Goal: Task Accomplishment & Management: Complete application form

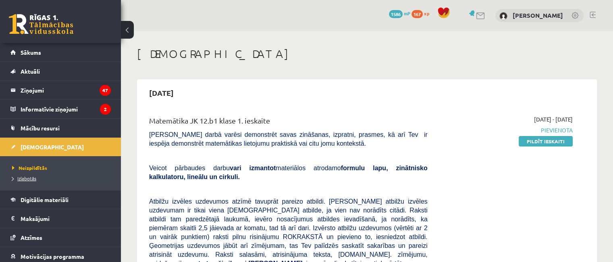
click at [27, 175] on span "Izlabotās" at bounding box center [24, 178] width 24 height 6
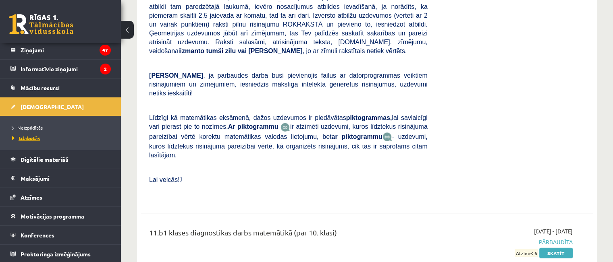
scroll to position [2016, 0]
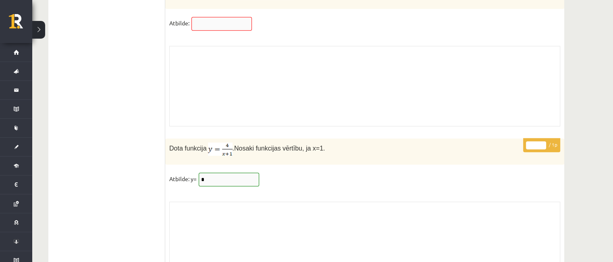
scroll to position [6726, 0]
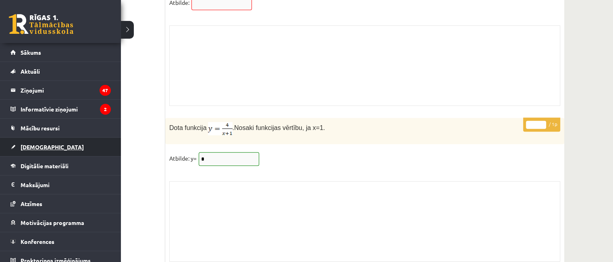
click at [29, 145] on span "[DEMOGRAPHIC_DATA]" at bounding box center [52, 147] width 63 height 7
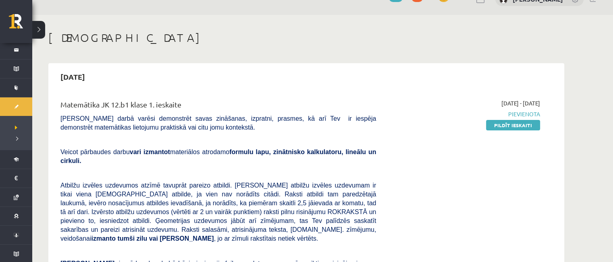
scroll to position [32, 0]
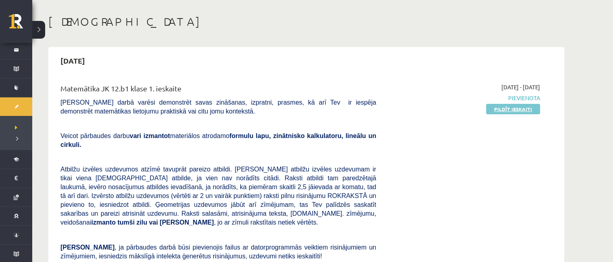
click at [527, 111] on link "Pildīt ieskaiti" at bounding box center [513, 109] width 54 height 10
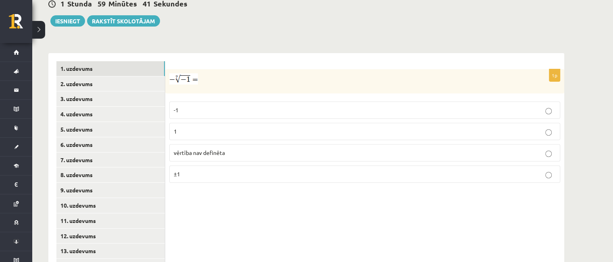
scroll to position [298, 0]
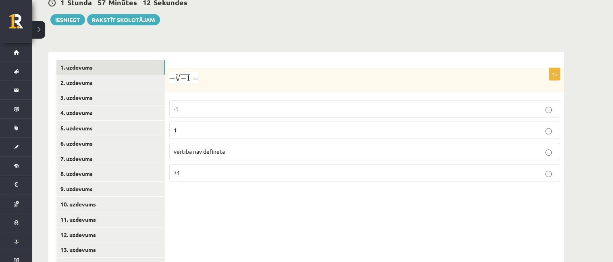
click at [223, 122] on label "1" at bounding box center [364, 130] width 391 height 17
click at [65, 75] on link "2. uzdevums" at bounding box center [110, 82] width 108 height 15
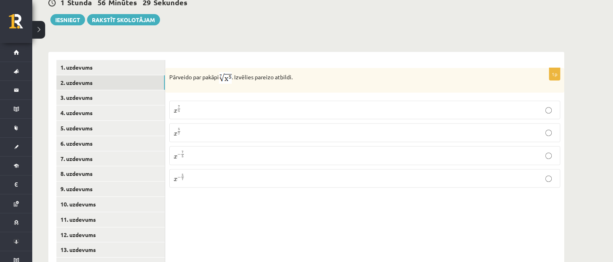
click at [204, 128] on p "x 5 7 x 5 7" at bounding box center [365, 133] width 382 height 10
click at [92, 90] on link "3. uzdevums" at bounding box center [110, 97] width 108 height 15
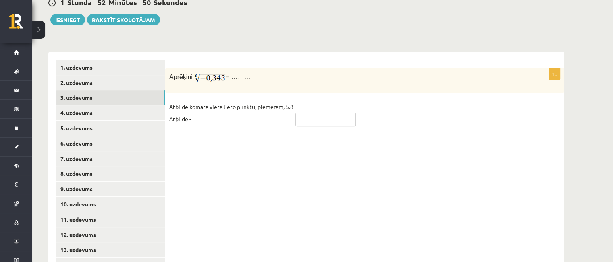
click at [315, 113] on input "text" at bounding box center [325, 120] width 60 height 14
click at [301, 113] on input "text" at bounding box center [325, 120] width 60 height 14
type input "****"
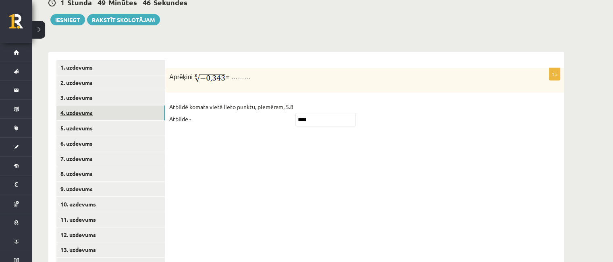
click at [100, 106] on link "4. uzdevums" at bounding box center [110, 113] width 108 height 15
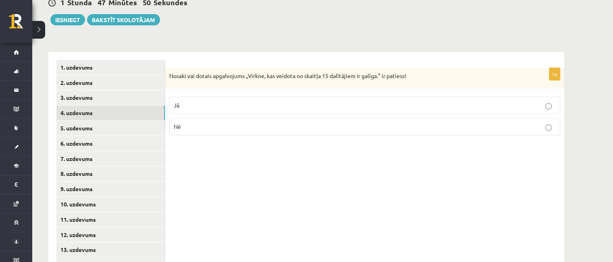
click at [242, 101] on p "Jā" at bounding box center [365, 105] width 382 height 8
click at [248, 146] on div "1p Nosaki vai dotais apgalvojums „Virkne, kas veidota no skaitļa 15 dalītājiem …" at bounding box center [364, 174] width 399 height 245
click at [138, 121] on link "5. uzdevums" at bounding box center [110, 128] width 108 height 15
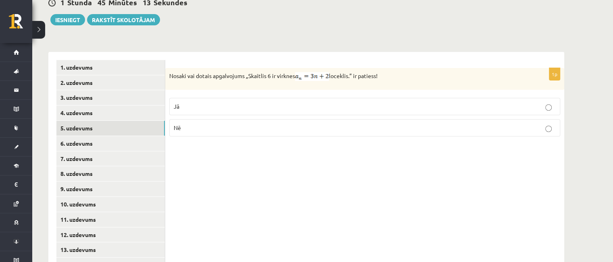
click at [256, 124] on p "Nē" at bounding box center [365, 128] width 382 height 8
drag, startPoint x: 231, startPoint y: 132, endPoint x: 133, endPoint y: 125, distance: 99.0
click at [133, 125] on div "**********" at bounding box center [306, 174] width 516 height 245
click at [248, 160] on div "1p Nosaki vai dotais apgalvojums „Skaitlis 6 ir virknes loceklis.” ir patiess! …" at bounding box center [364, 174] width 399 height 245
click at [120, 136] on link "6. uzdevums" at bounding box center [110, 143] width 108 height 15
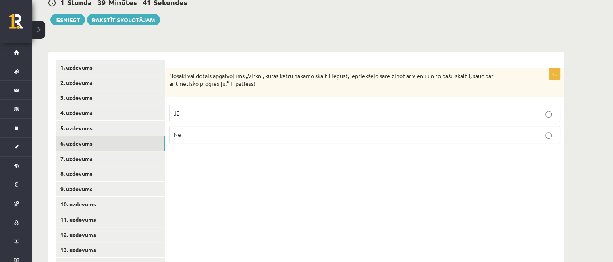
click at [239, 126] on label "Nē" at bounding box center [364, 134] width 391 height 17
click at [248, 155] on div "1p Nosaki vai dotais apgalvojums „Virkni, kuras katru nākamo skaitli iegūst, ie…" at bounding box center [364, 174] width 399 height 245
click at [95, 152] on link "7. uzdevums" at bounding box center [110, 159] width 108 height 15
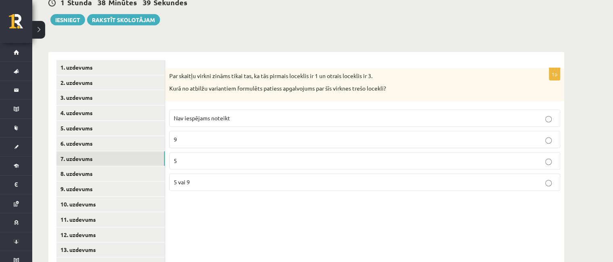
click at [197, 152] on label "5" at bounding box center [364, 160] width 391 height 17
click at [198, 178] on p "5 vai 9" at bounding box center [365, 182] width 382 height 8
click at [208, 202] on div "1p Par skaitļu virkni zināms tikai tas, ka tās pirmais loceklis ir 1 un otrais …" at bounding box center [364, 174] width 399 height 245
click at [96, 166] on link "8. uzdevums" at bounding box center [110, 173] width 108 height 15
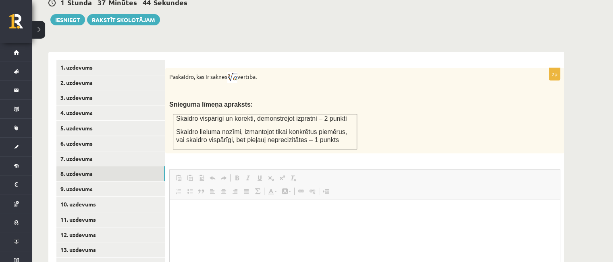
scroll to position [0, 0]
click at [185, 216] on html at bounding box center [365, 212] width 390 height 25
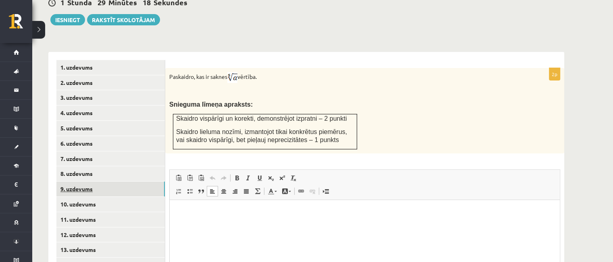
click at [117, 182] on link "9. uzdevums" at bounding box center [110, 189] width 108 height 15
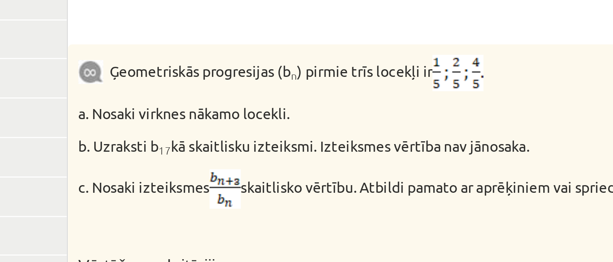
scroll to position [298, 0]
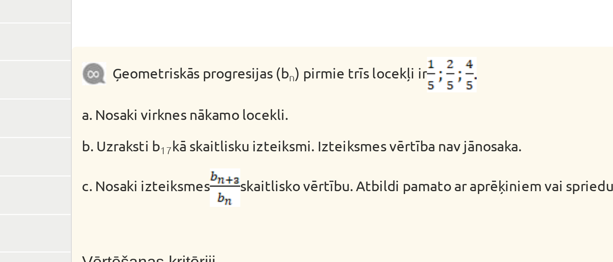
click at [231, 133] on img at bounding box center [226, 140] width 12 height 15
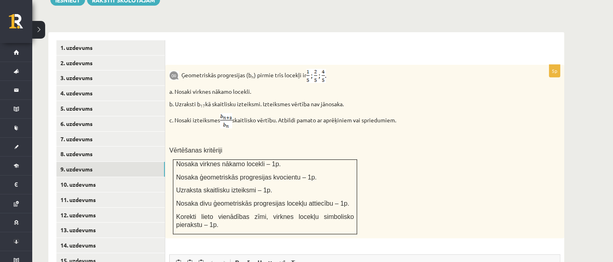
scroll to position [305, 0]
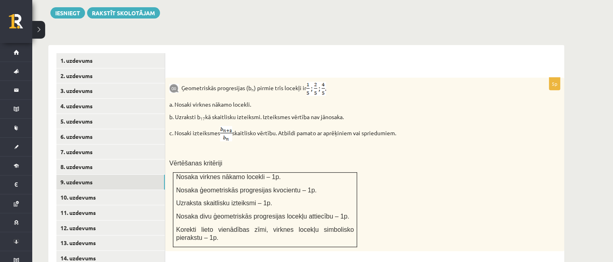
click at [521, 98] on div "Ģeometriskās progresijas (b n ) pirmie trīs locekļi ir a. Nosaki virknes nākamo…" at bounding box center [364, 165] width 399 height 174
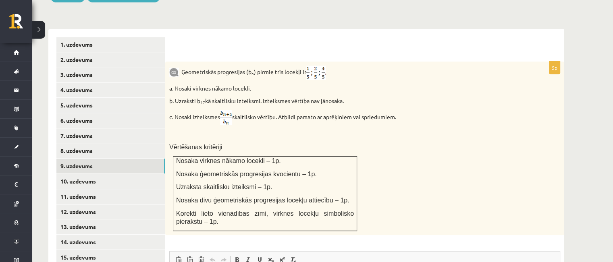
scroll to position [337, 0]
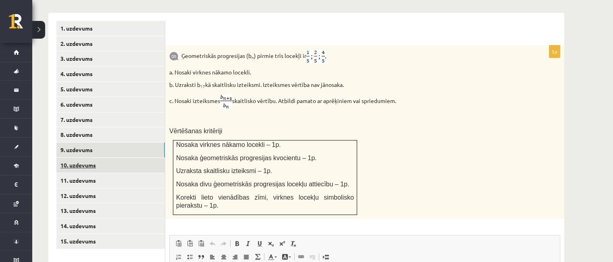
click at [92, 158] on link "10. uzdevums" at bounding box center [110, 165] width 108 height 15
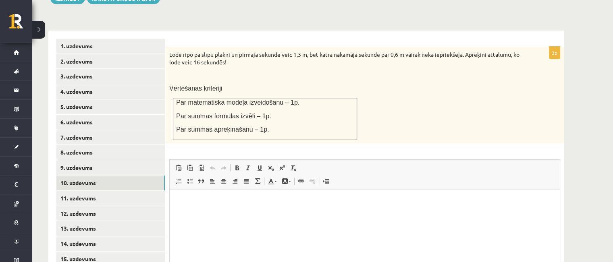
scroll to position [321, 0]
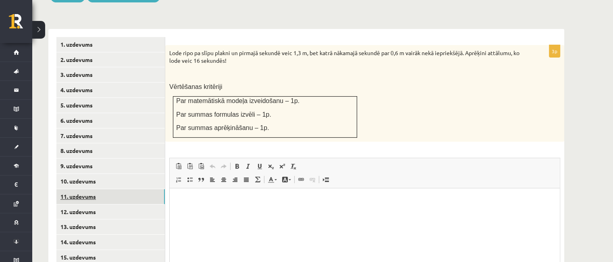
click at [127, 189] on link "11. uzdevums" at bounding box center [110, 196] width 108 height 15
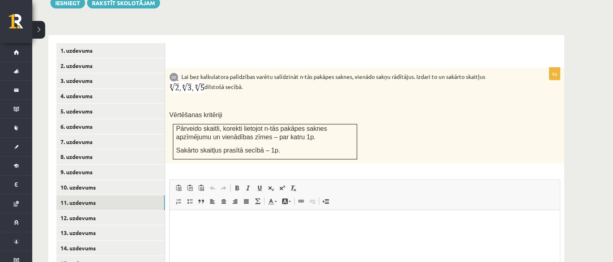
scroll to position [349, 0]
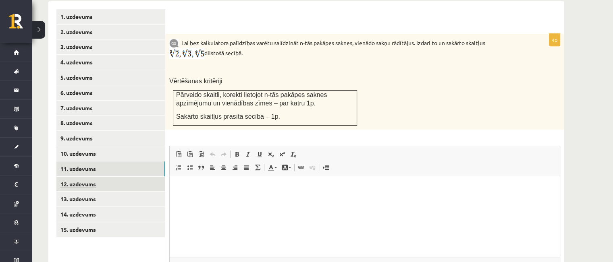
click at [91, 177] on link "12. uzdevums" at bounding box center [110, 184] width 108 height 15
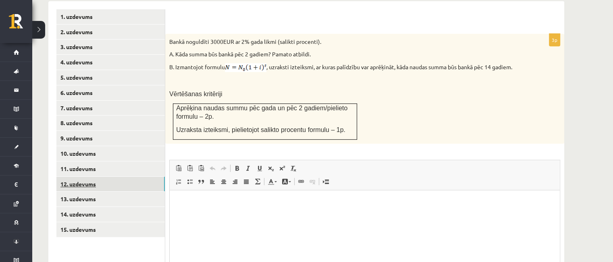
scroll to position [0, 0]
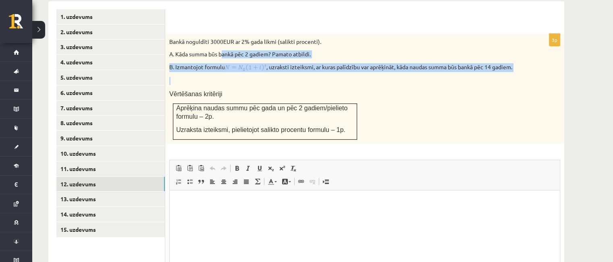
drag, startPoint x: 197, startPoint y: 61, endPoint x: 221, endPoint y: 29, distance: 39.7
click at [220, 34] on div "Bankā noguldīti 3000EUR ar 2% gada likmi (salikti procenti). A. Kāda summa būs …" at bounding box center [364, 89] width 399 height 110
click at [236, 77] on p at bounding box center [344, 81] width 351 height 8
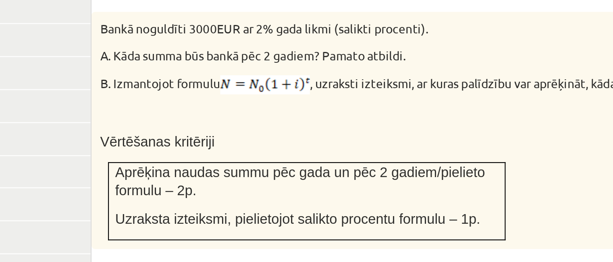
scroll to position [349, 0]
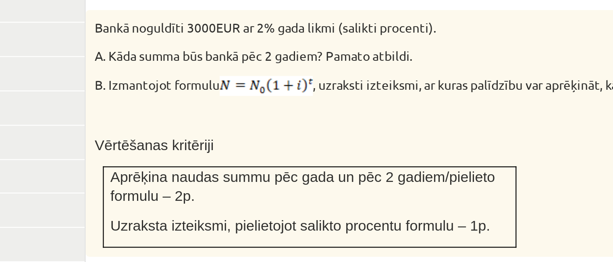
drag, startPoint x: 223, startPoint y: 58, endPoint x: 200, endPoint y: 53, distance: 23.4
click at [200, 63] on p "B. Izmantojot formulu , uzraksti izteiksmi, ar kuras palīdzību var aprēķināt, k…" at bounding box center [344, 67] width 351 height 9
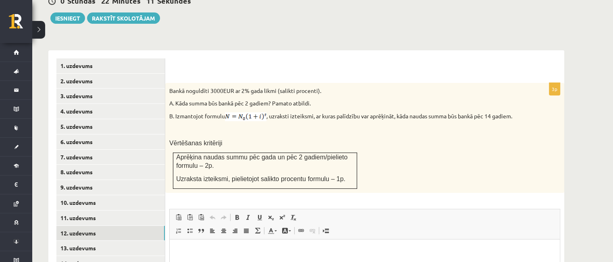
scroll to position [311, 0]
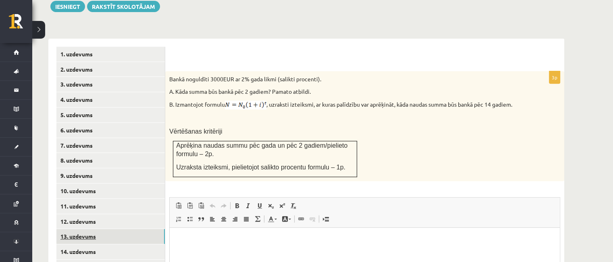
click at [130, 229] on link "13. uzdevums" at bounding box center [110, 236] width 108 height 15
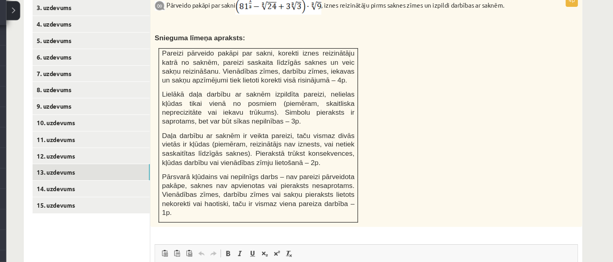
scroll to position [374, 0]
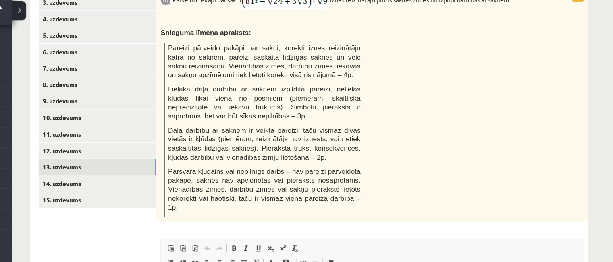
drag, startPoint x: 360, startPoint y: 82, endPoint x: 370, endPoint y: 91, distance: 13.7
click at [370, 91] on div "Pārveido pakāpi par sakni , iznes reizinātāju pirms saknes zīmes un izpildi dar…" at bounding box center [364, 117] width 399 height 216
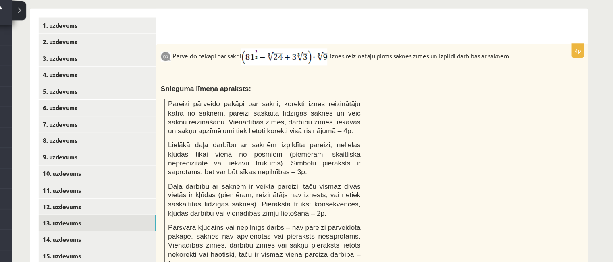
scroll to position [337, 0]
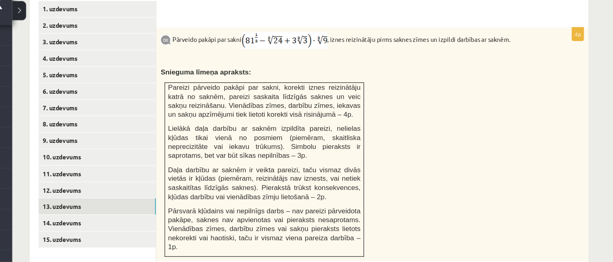
drag, startPoint x: 300, startPoint y: 127, endPoint x: 434, endPoint y: 53, distance: 153.5
click at [434, 70] on p at bounding box center [344, 74] width 351 height 8
click at [125, 219] on link "14. uzdevums" at bounding box center [110, 226] width 108 height 15
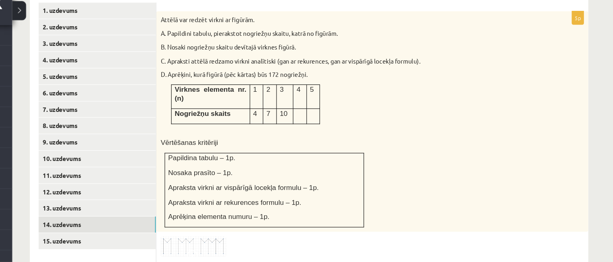
scroll to position [339, 0]
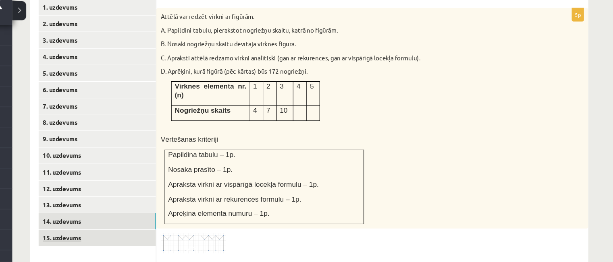
click at [140, 233] on link "15. uzdevums" at bounding box center [110, 240] width 108 height 15
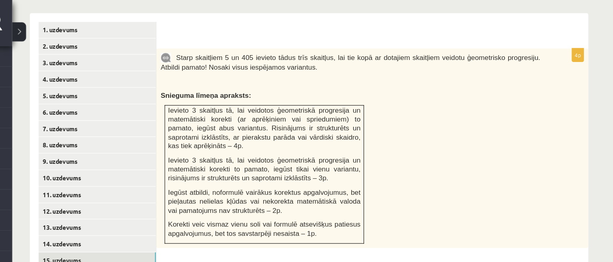
scroll to position [337, 0]
click at [118, 127] on link "8. uzdevums" at bounding box center [110, 134] width 108 height 15
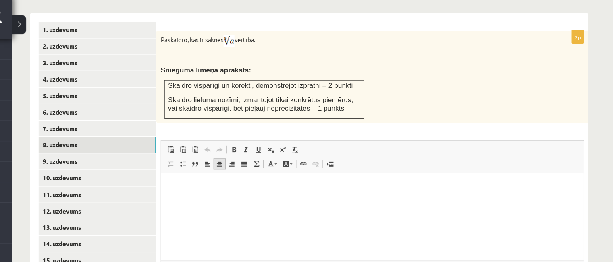
scroll to position [0, 0]
click at [217, 154] on span "Вставить / удалить нумерованный список Вставить / удалить маркированный список …" at bounding box center [219, 159] width 92 height 10
click at [261, 193] on html at bounding box center [356, 186] width 390 height 25
click at [196, 197] on html at bounding box center [356, 186] width 390 height 25
click at [365, 90] on div "Paskaidro, kas ir saknes vērtība. Snieguma līmeņa apraksts: Skaidro vispārīgi u…" at bounding box center [364, 77] width 399 height 85
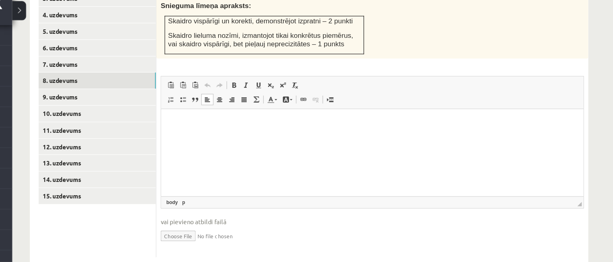
scroll to position [378, 0]
click at [198, 229] on input "file" at bounding box center [364, 237] width 391 height 17
type input "**********"
click at [189, 245] on link "Iesniegtā atbilde" at bounding box center [190, 249] width 43 height 8
click at [220, 229] on input "file" at bounding box center [364, 237] width 391 height 17
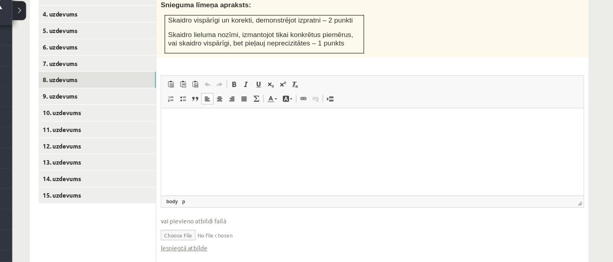
click at [173, 229] on input "file" at bounding box center [364, 237] width 391 height 17
type input "**********"
click at [199, 245] on link "Iesniegtā atbilde" at bounding box center [190, 249] width 43 height 8
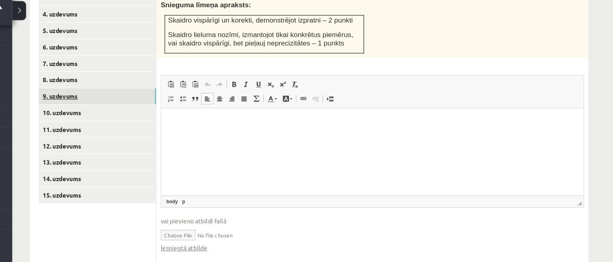
click at [91, 102] on link "9. uzdevums" at bounding box center [110, 109] width 108 height 15
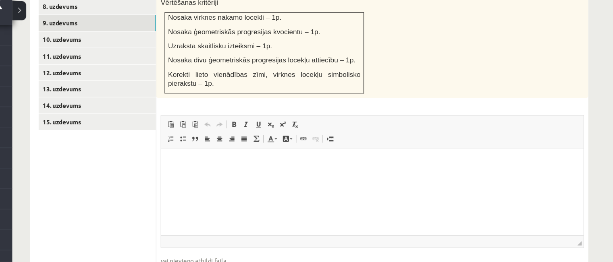
scroll to position [460, 0]
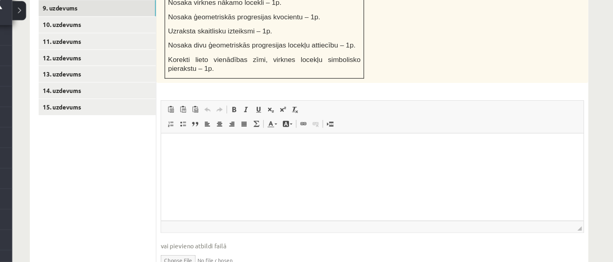
click at [179, 252] on input "file" at bounding box center [364, 260] width 391 height 17
type input "**********"
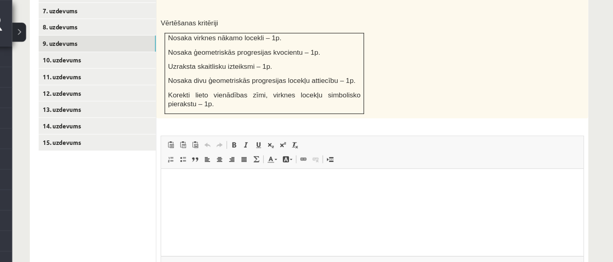
scroll to position [445, 0]
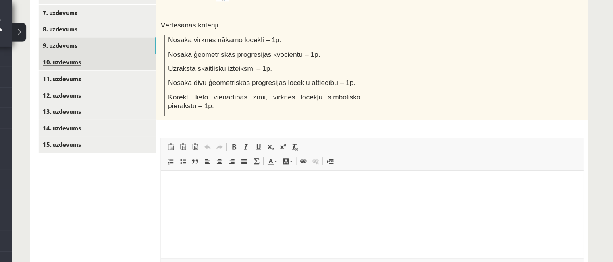
click at [95, 50] on link "10. uzdevums" at bounding box center [110, 57] width 108 height 15
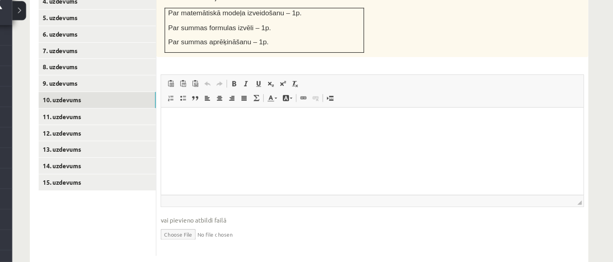
scroll to position [0, 0]
click at [190, 228] on input "file" at bounding box center [364, 236] width 391 height 17
type input "**********"
click at [203, 245] on link "Iesniegtā atbilde" at bounding box center [190, 249] width 43 height 8
click at [74, 121] on link "11. uzdevums" at bounding box center [110, 128] width 108 height 15
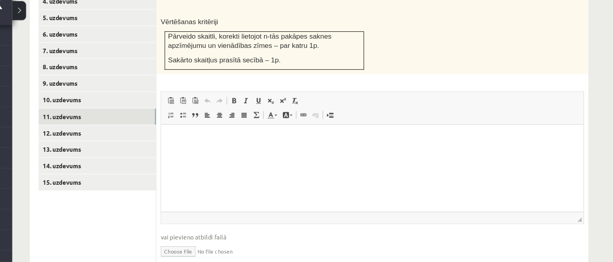
click at [185, 214] on fieldset "Rich Text Editor, wiswyg-editor-user-answer-47024882621020 Панели инструментов …" at bounding box center [364, 187] width 391 height 164
click at [189, 244] on input "file" at bounding box center [364, 252] width 391 height 17
type input "**********"
click at [98, 136] on link "12. uzdevums" at bounding box center [110, 143] width 108 height 15
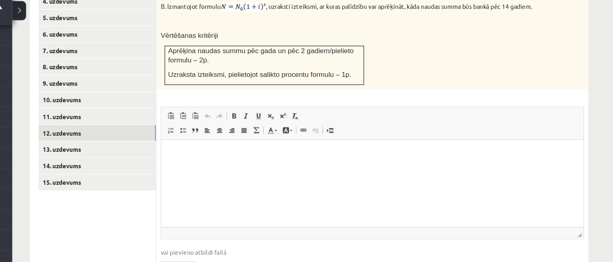
click at [191, 258] on input "file" at bounding box center [364, 266] width 391 height 17
type input "**********"
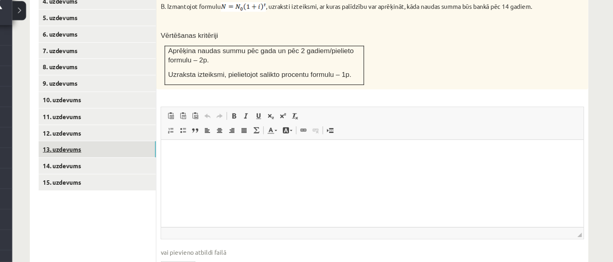
click at [72, 151] on link "13. uzdevums" at bounding box center [110, 158] width 108 height 15
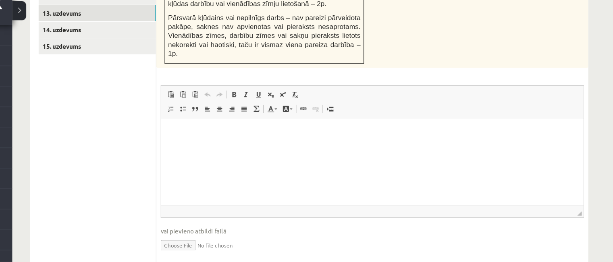
scroll to position [517, 0]
click at [191, 237] on input "file" at bounding box center [364, 245] width 391 height 17
type input "**********"
drag, startPoint x: 567, startPoint y: 98, endPoint x: 580, endPoint y: 132, distance: 36.4
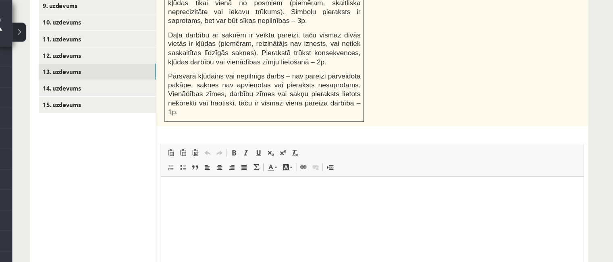
scroll to position [479, 0]
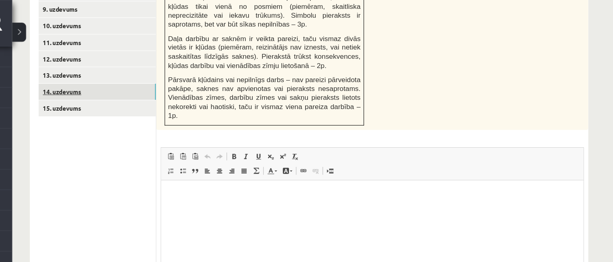
click at [83, 77] on link "14. uzdevums" at bounding box center [110, 84] width 108 height 15
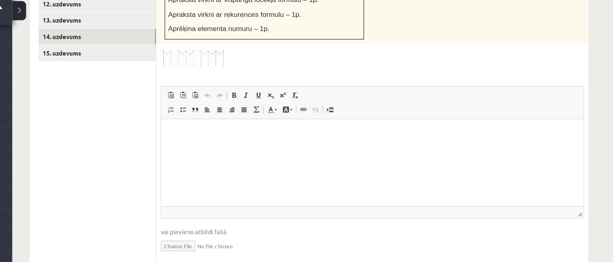
scroll to position [511, 0]
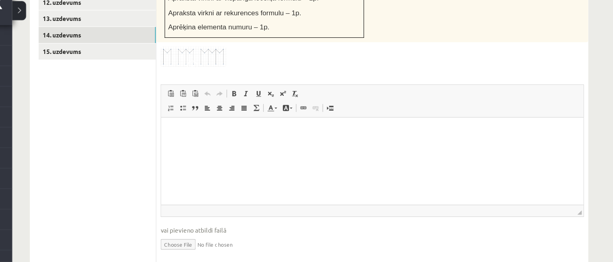
click at [199, 237] on input "file" at bounding box center [364, 245] width 391 height 17
type input "**********"
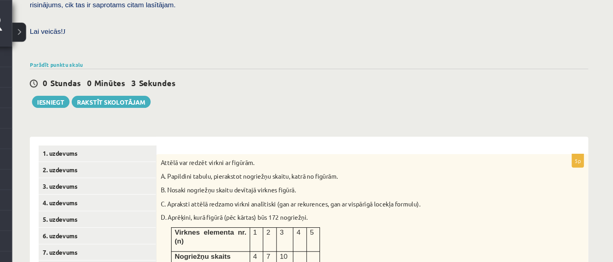
scroll to position [223, 0]
click at [72, 89] on button "Iesniegt" at bounding box center [67, 94] width 35 height 11
